Goal: Navigation & Orientation: Find specific page/section

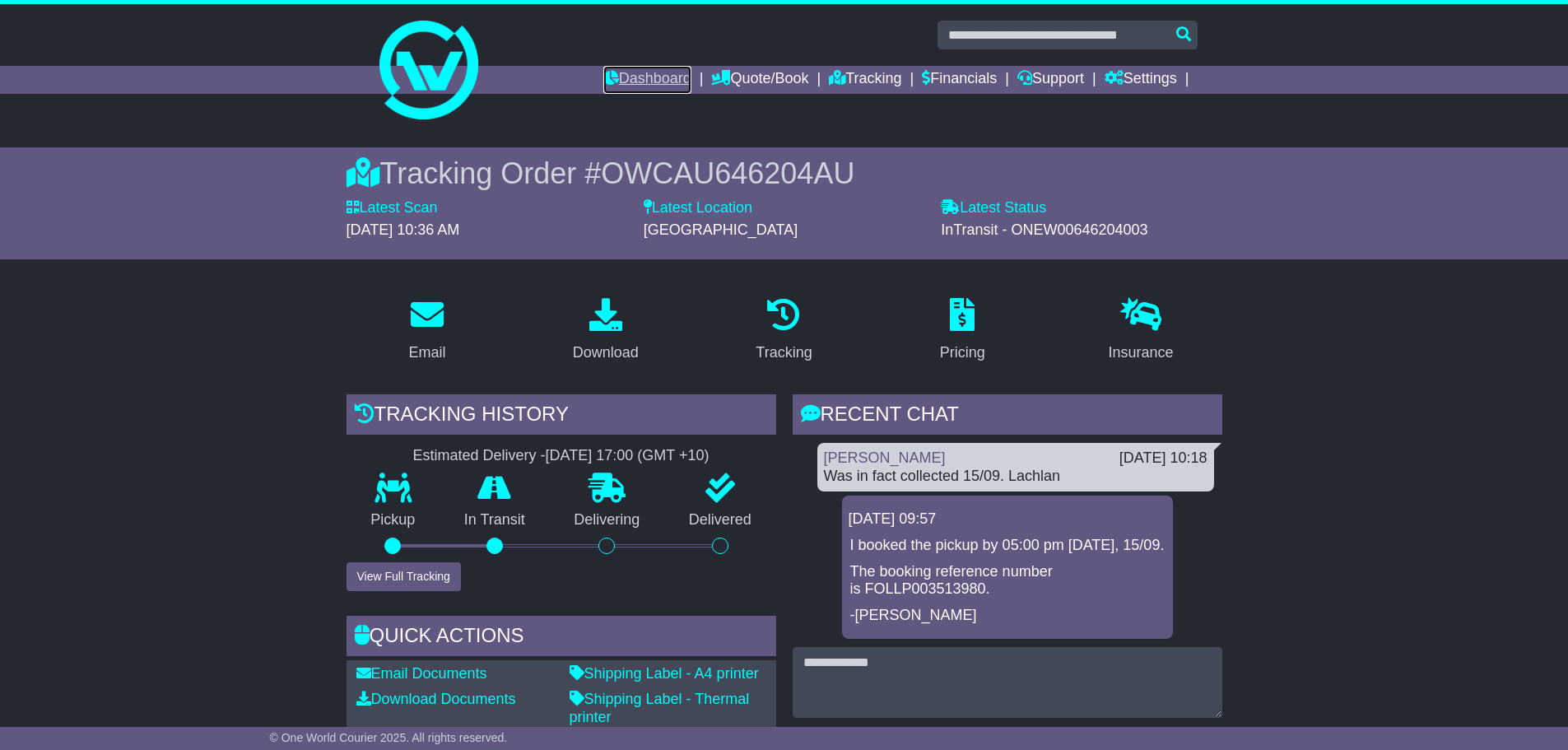
click at [643, 77] on link "Dashboard" at bounding box center [648, 80] width 88 height 28
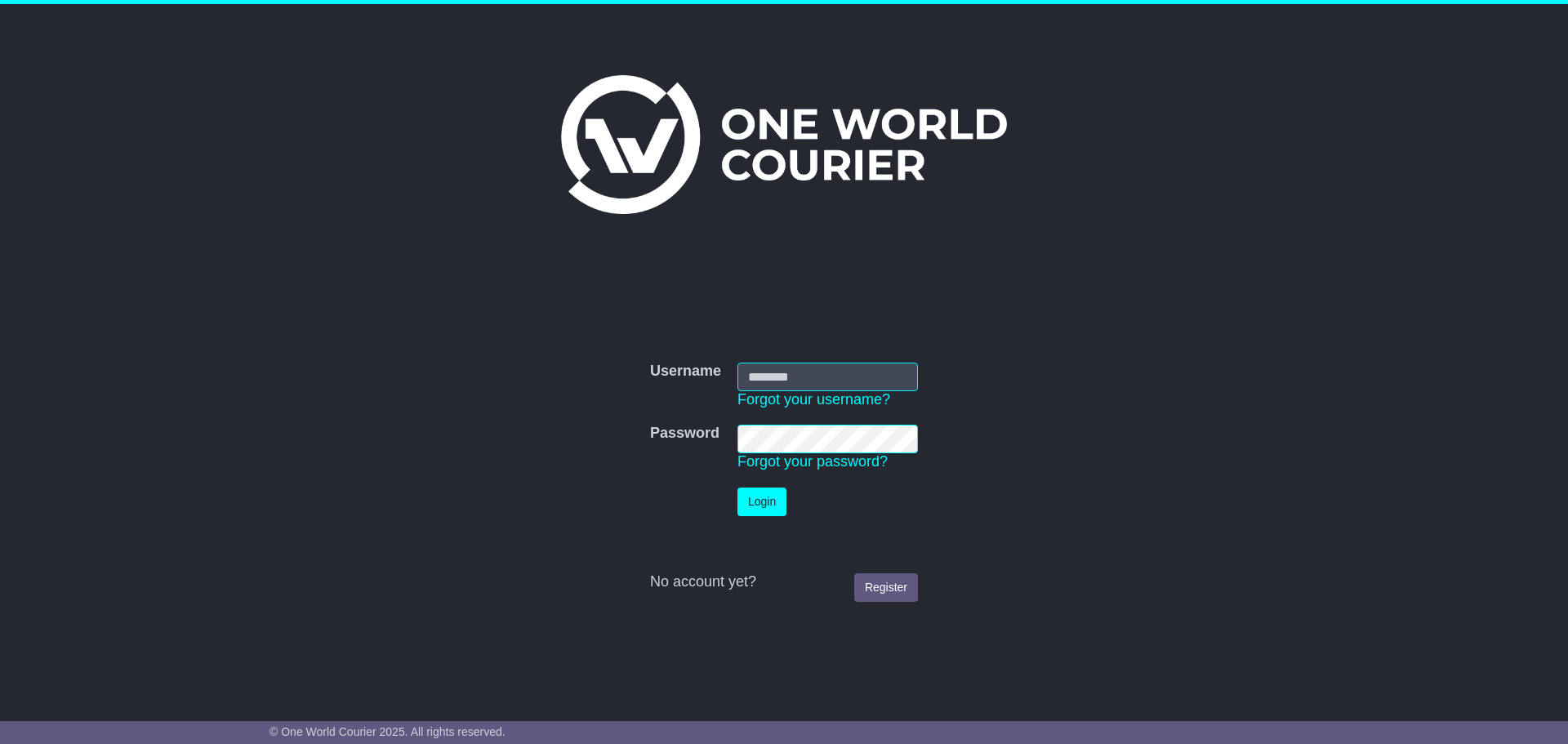
click at [0, 728] on com-1password-button at bounding box center [0, 728] width 0 height 0
type input "**********"
